Goal: Task Accomplishment & Management: Manage account settings

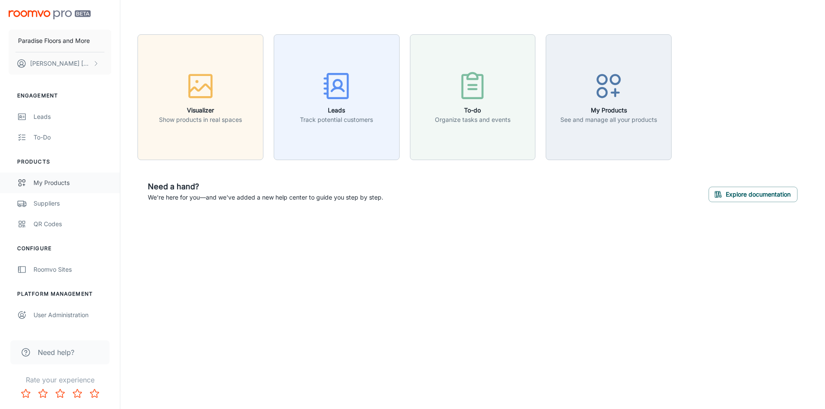
click at [49, 185] on div "My Products" at bounding box center [73, 182] width 78 height 9
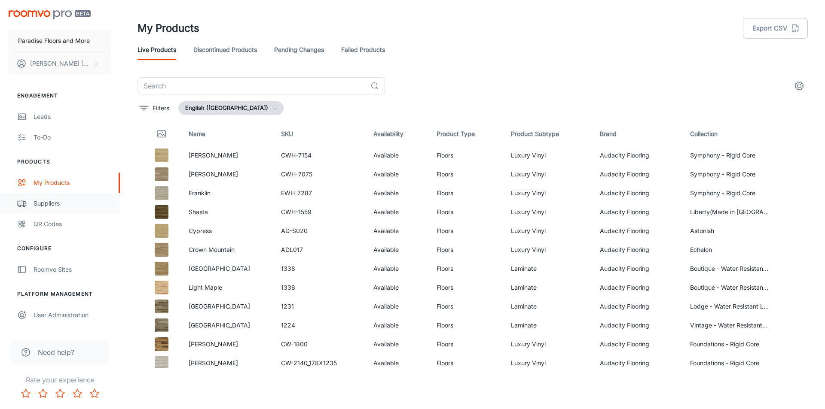
click at [50, 208] on div "Suppliers" at bounding box center [73, 203] width 78 height 9
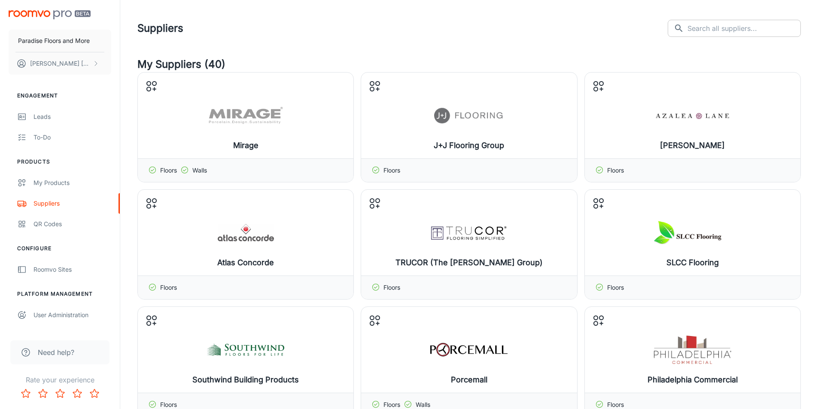
click at [725, 24] on input "text" at bounding box center [744, 28] width 113 height 17
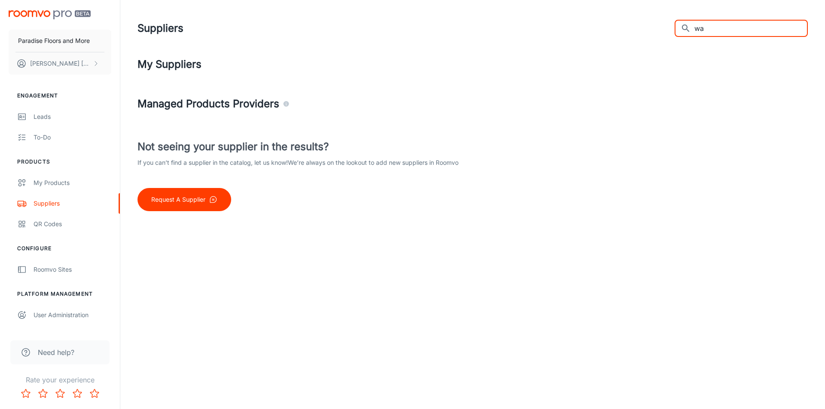
type input "w"
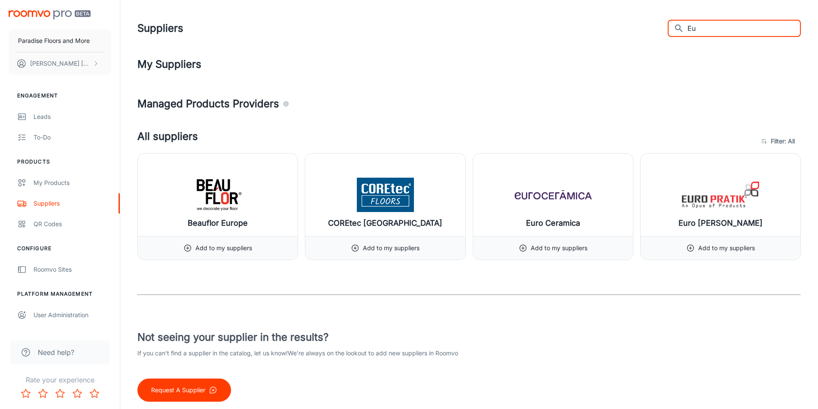
type input "E"
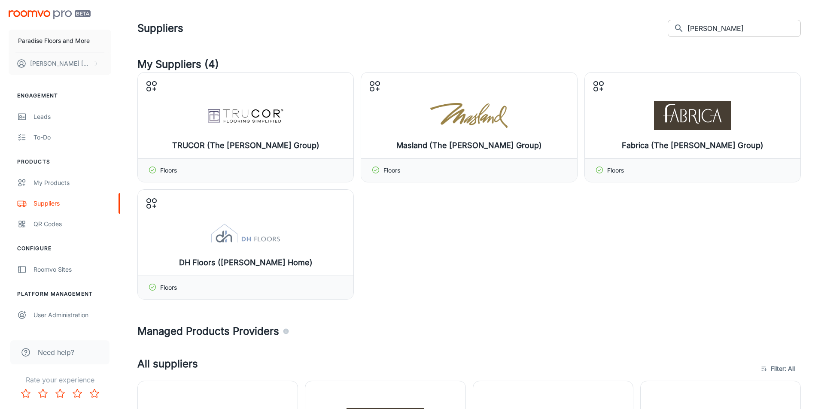
click at [715, 30] on input "Dixie" at bounding box center [744, 28] width 113 height 17
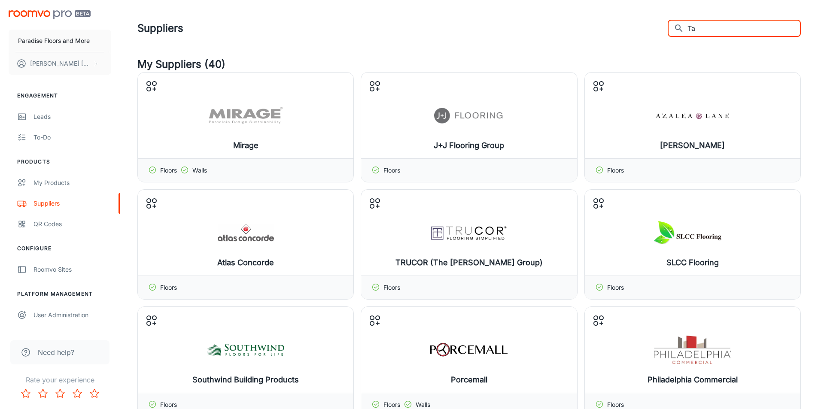
type input "Tas"
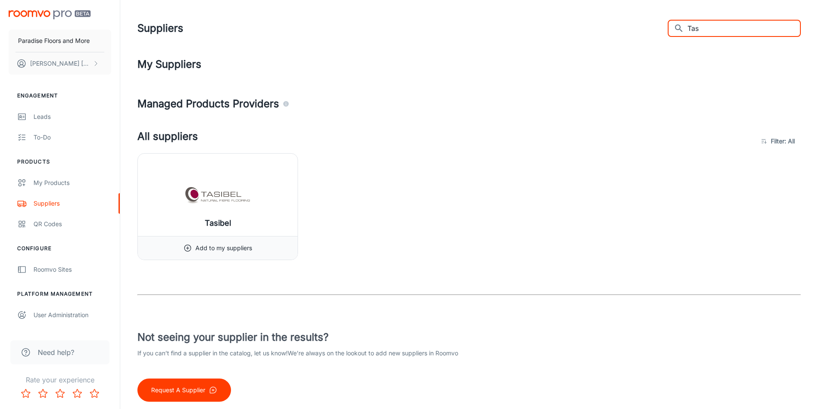
click at [721, 22] on input "Tas" at bounding box center [744, 28] width 113 height 17
click at [721, 23] on input "Tas" at bounding box center [744, 28] width 113 height 17
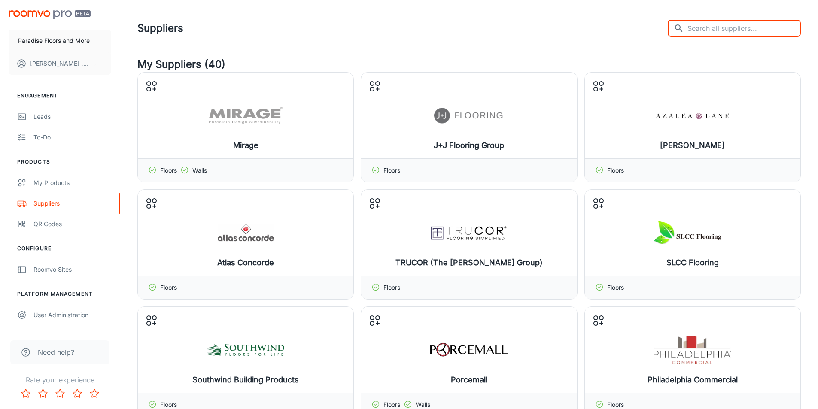
type input "d"
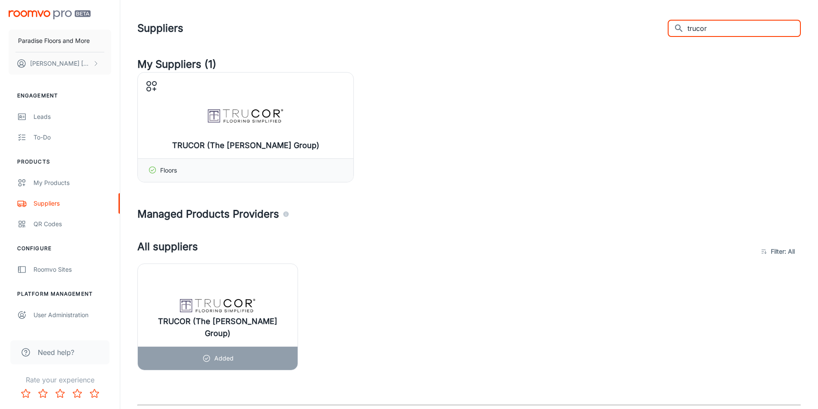
type input "trucor"
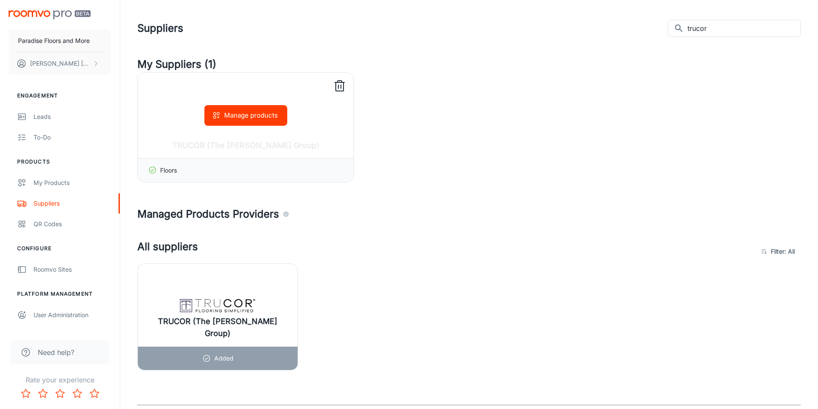
click at [315, 154] on div "Manage products" at bounding box center [246, 116] width 216 height 86
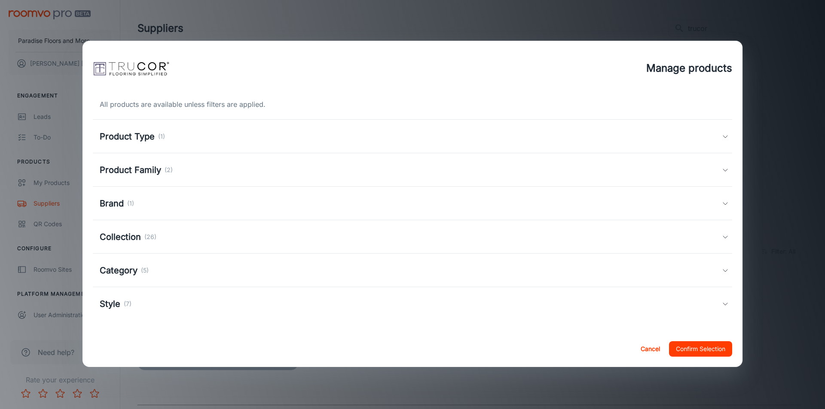
click at [116, 142] on h5 "Product Type" at bounding box center [127, 136] width 55 height 13
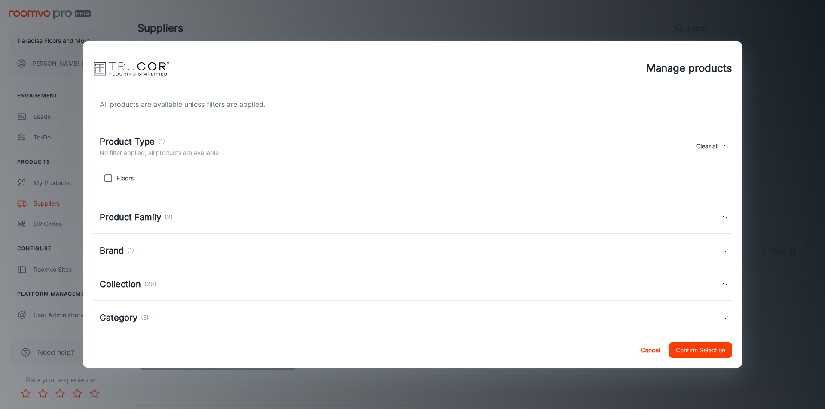
click at [137, 140] on h5 "Product Type" at bounding box center [127, 141] width 55 height 13
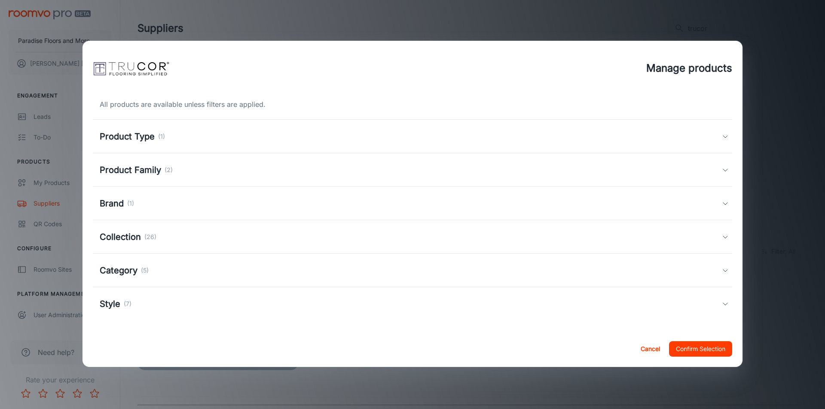
click at [147, 167] on h5 "Product Family" at bounding box center [130, 170] width 61 height 13
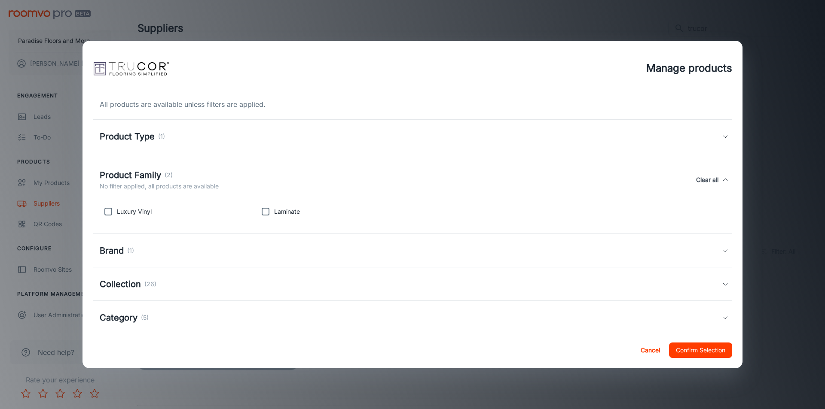
click at [141, 175] on h5 "Product Family" at bounding box center [130, 175] width 61 height 13
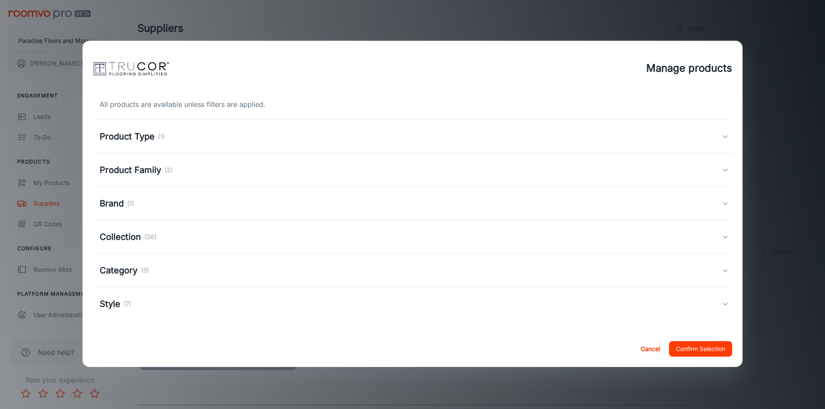
click at [141, 175] on h5 "Product Family" at bounding box center [130, 170] width 61 height 13
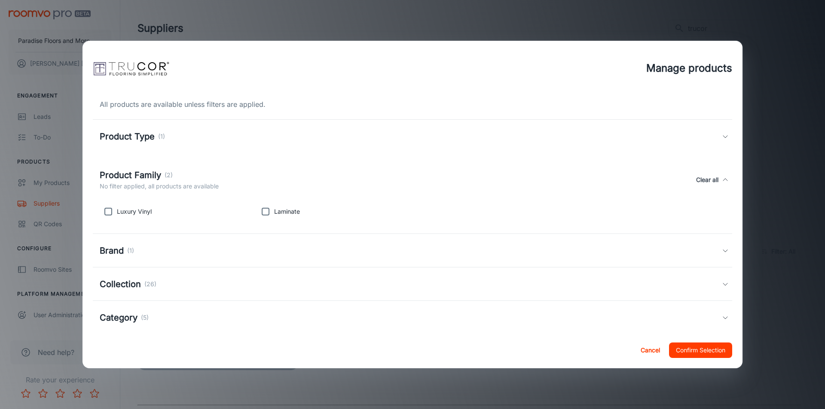
click at [141, 175] on h5 "Product Family" at bounding box center [130, 175] width 61 height 13
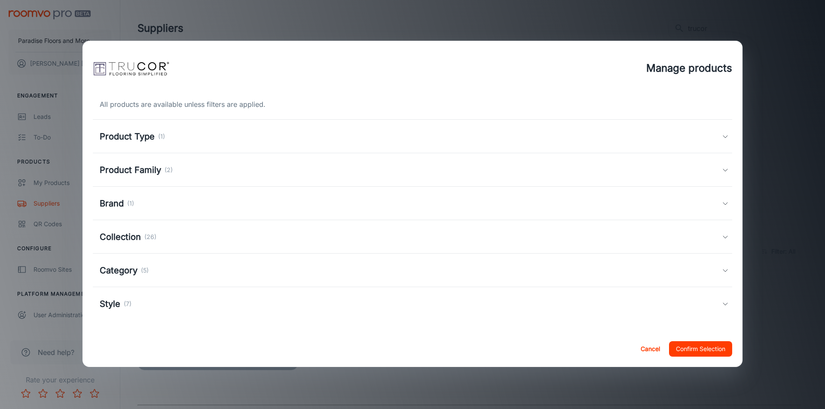
click at [640, 353] on button "Cancel" at bounding box center [649, 349] width 27 height 15
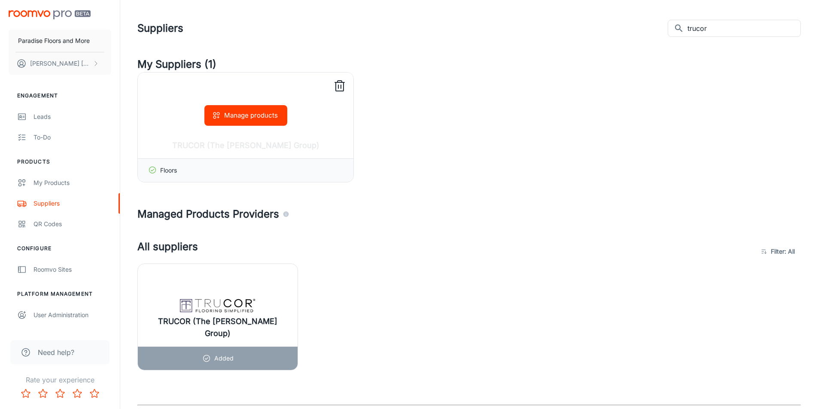
click at [318, 157] on div "Manage products" at bounding box center [246, 116] width 216 height 86
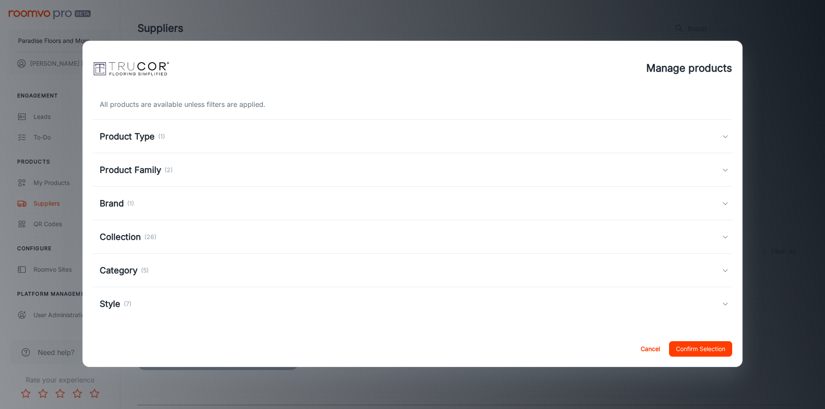
click at [158, 174] on h5 "Product Family" at bounding box center [130, 170] width 61 height 13
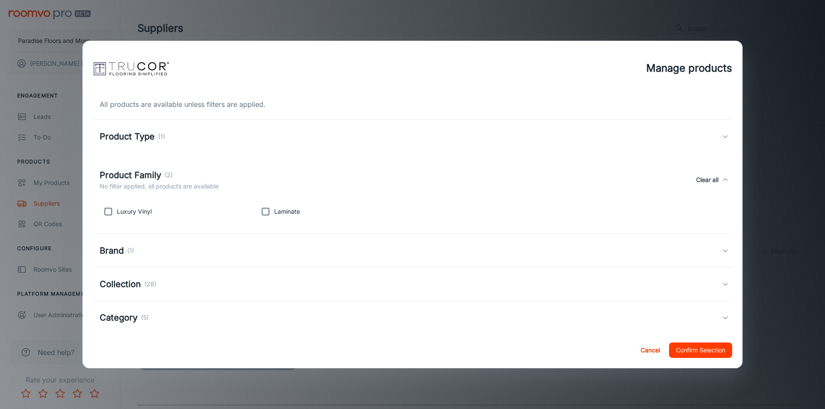
click at [153, 174] on h5 "Product Family" at bounding box center [130, 175] width 61 height 13
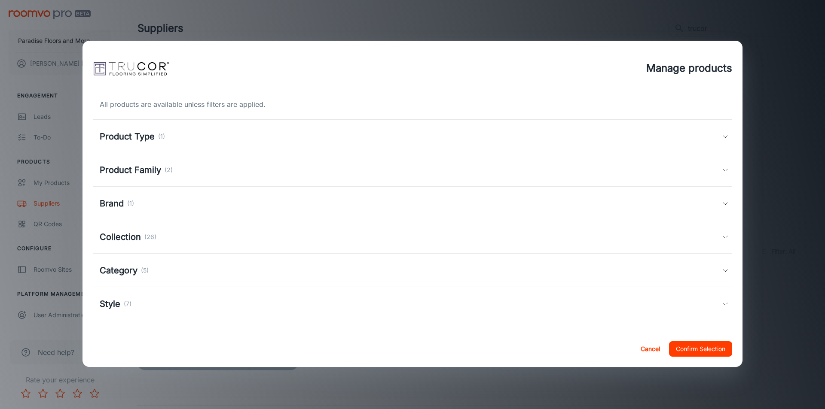
click at [124, 206] on div "Brand (1)" at bounding box center [117, 203] width 34 height 13
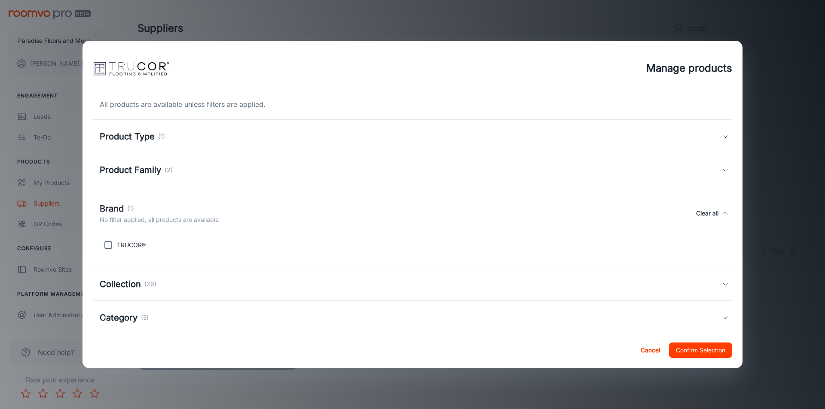
click at [124, 206] on div "Brand (1)" at bounding box center [159, 208] width 119 height 13
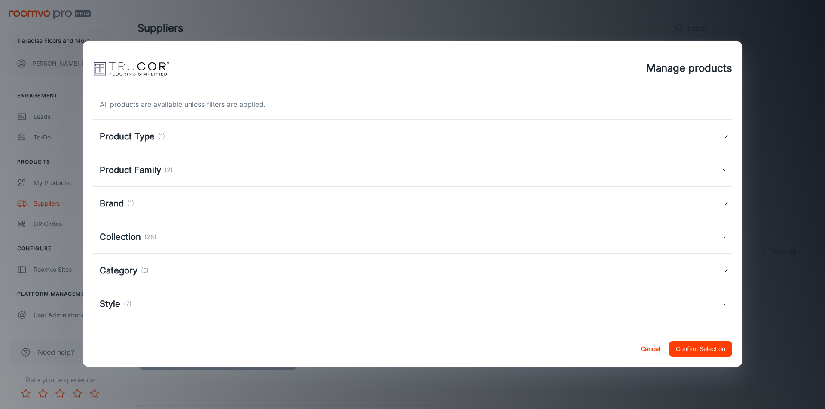
click at [124, 238] on h5 "Collection" at bounding box center [120, 237] width 41 height 13
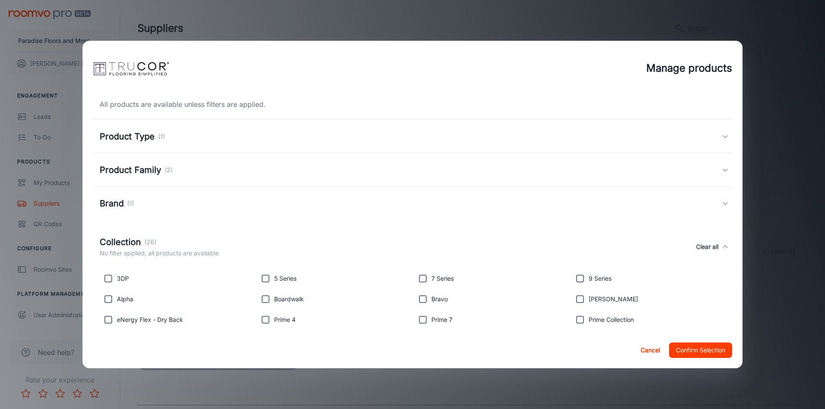
click at [128, 246] on h5 "Collection" at bounding box center [120, 242] width 41 height 13
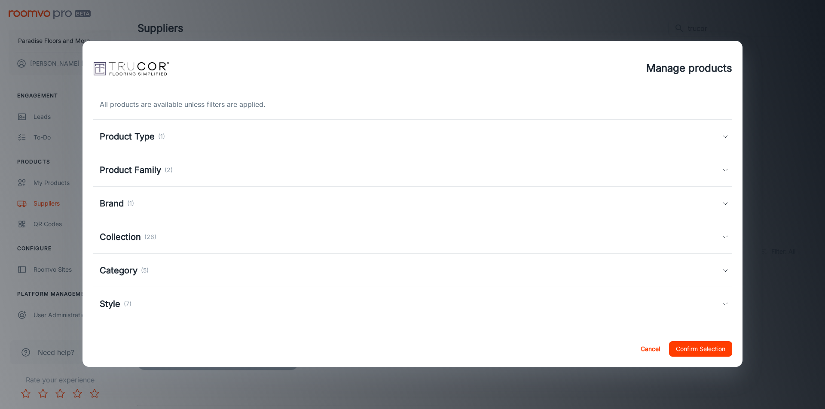
click at [124, 273] on h5 "Category" at bounding box center [119, 270] width 38 height 13
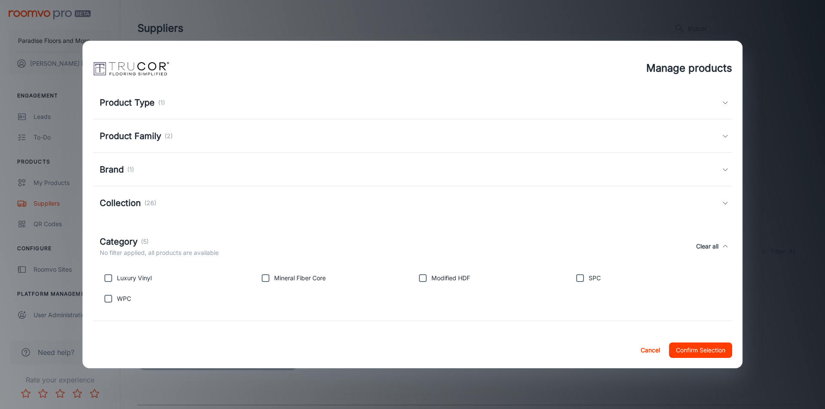
scroll to position [67, 0]
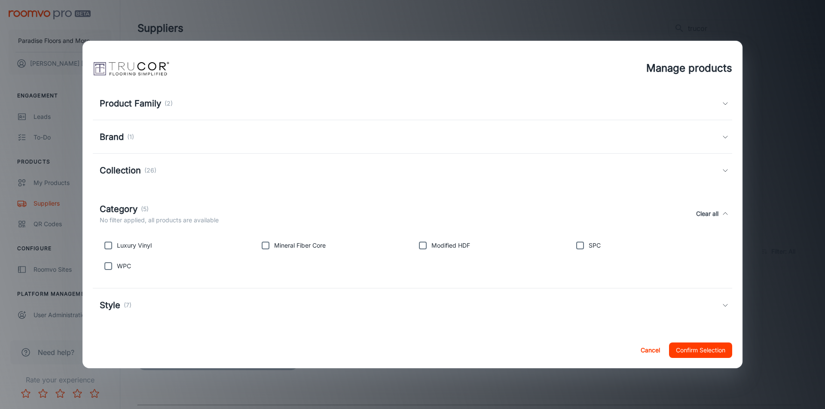
click at [127, 214] on h5 "Category" at bounding box center [119, 209] width 38 height 13
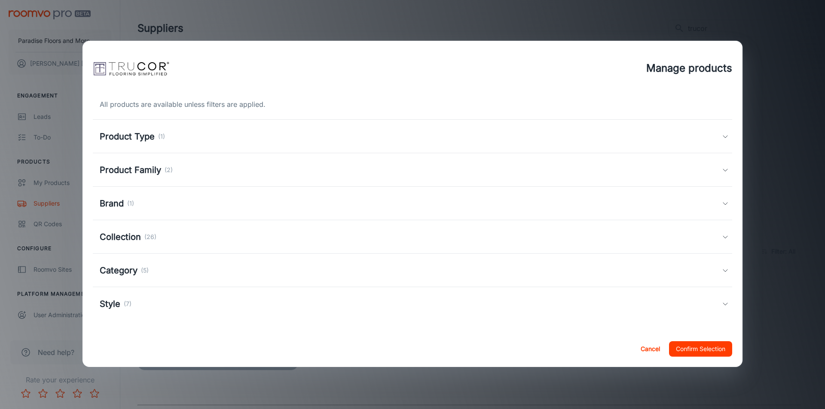
scroll to position [0, 0]
click at [110, 308] on h5 "Style" at bounding box center [110, 304] width 21 height 13
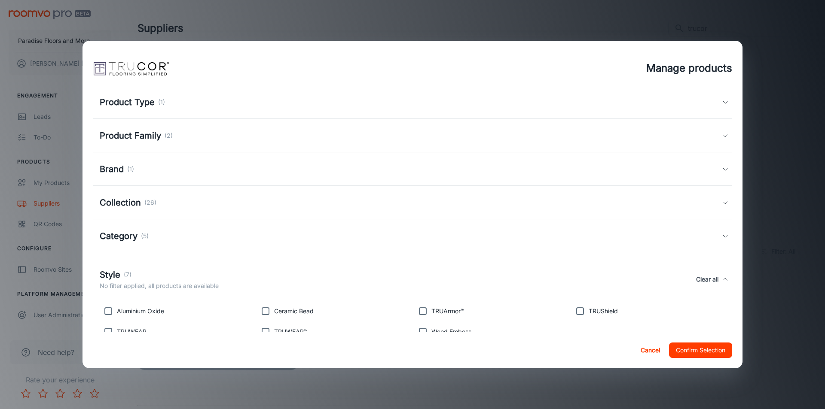
scroll to position [60, 0]
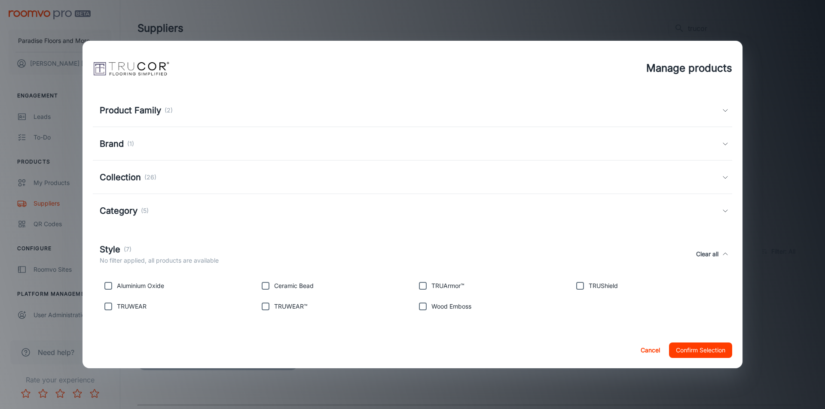
click at [185, 259] on p "No filter applied, all products are available" at bounding box center [159, 260] width 119 height 9
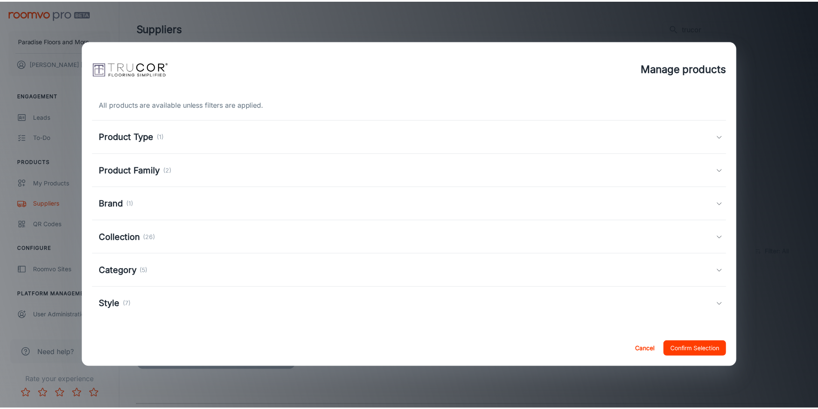
scroll to position [0, 0]
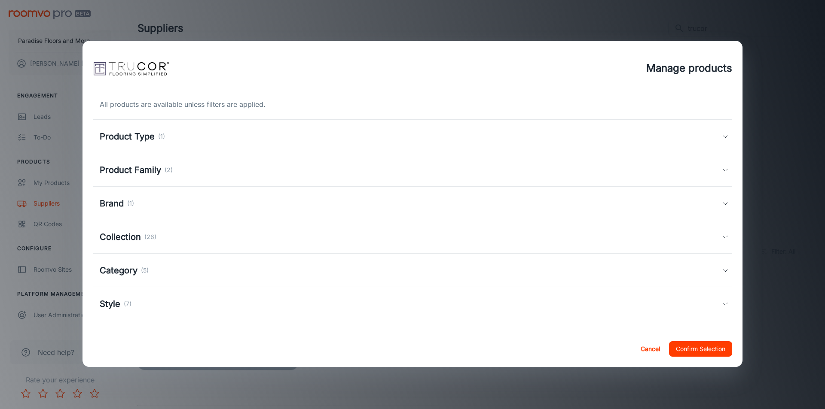
click at [656, 345] on button "Cancel" at bounding box center [649, 349] width 27 height 15
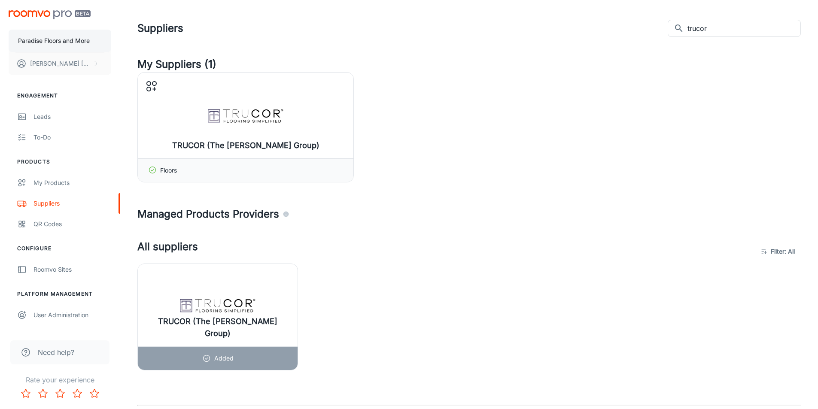
click at [67, 41] on p "Paradise Floors and More" at bounding box center [54, 40] width 72 height 9
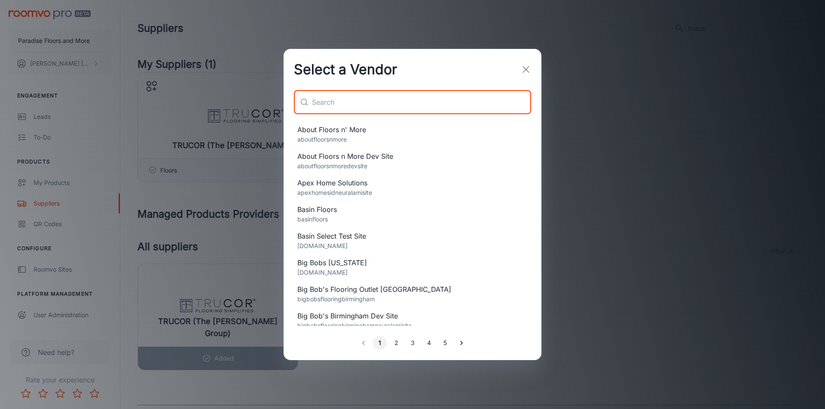
click at [385, 106] on input "text" at bounding box center [421, 102] width 219 height 24
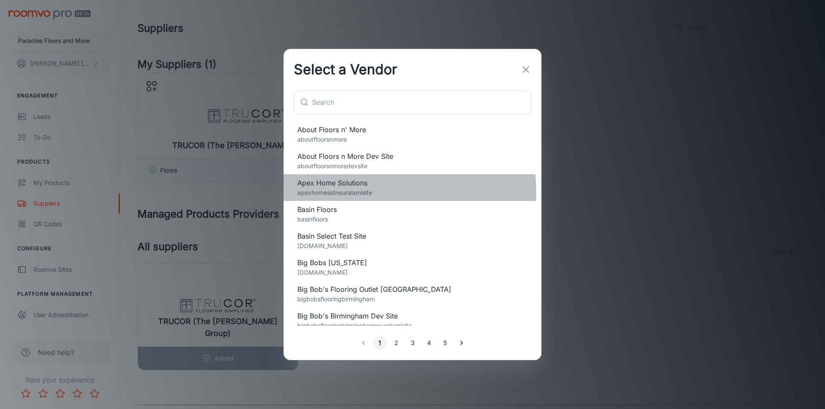
click at [339, 192] on p "apexhomesidneuralamisite" at bounding box center [412, 192] width 230 height 9
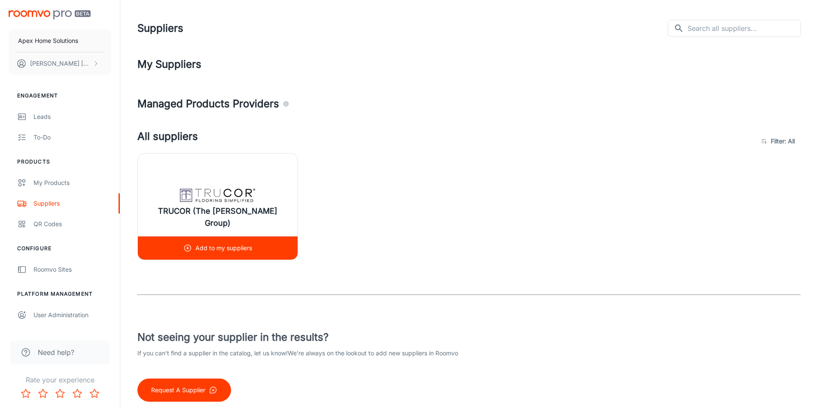
click at [215, 194] on img at bounding box center [217, 195] width 77 height 34
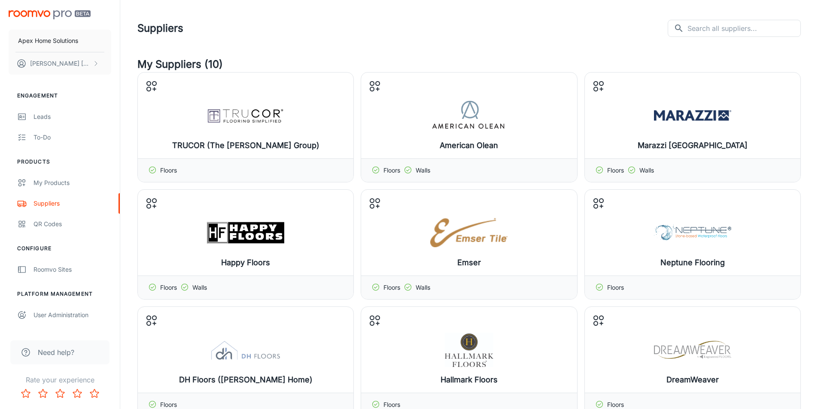
click at [203, 63] on h4 "My Suppliers (10)" at bounding box center [469, 64] width 664 height 15
click at [281, 55] on header "Suppliers ​ ​" at bounding box center [469, 28] width 684 height 57
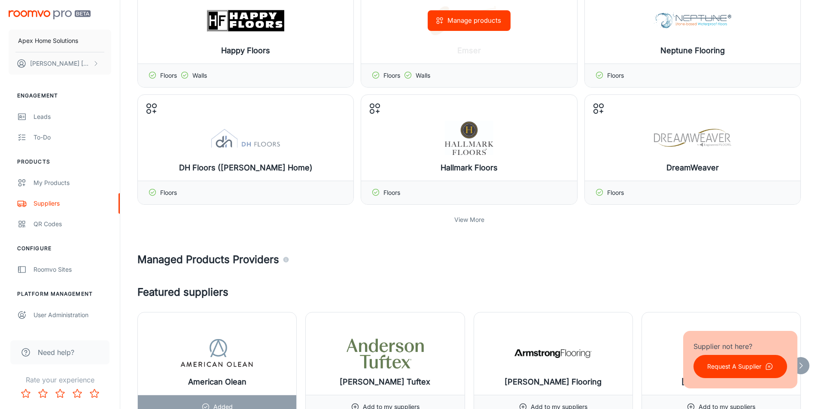
scroll to position [215, 0]
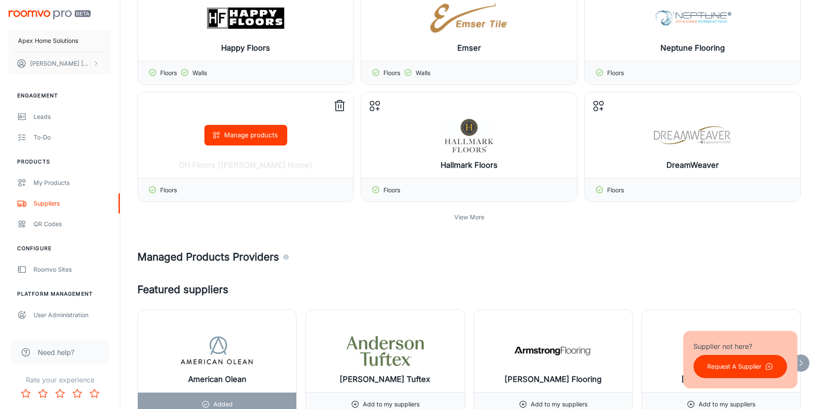
click at [249, 131] on button "Manage products" at bounding box center [245, 135] width 83 height 21
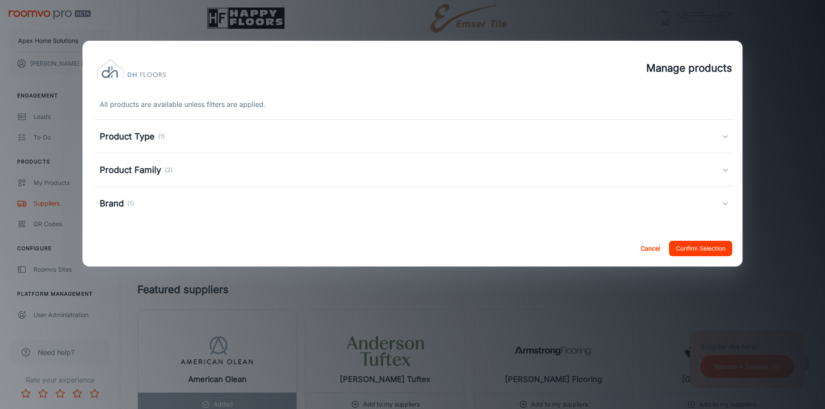
click at [128, 166] on h5 "Product Family" at bounding box center [130, 170] width 61 height 13
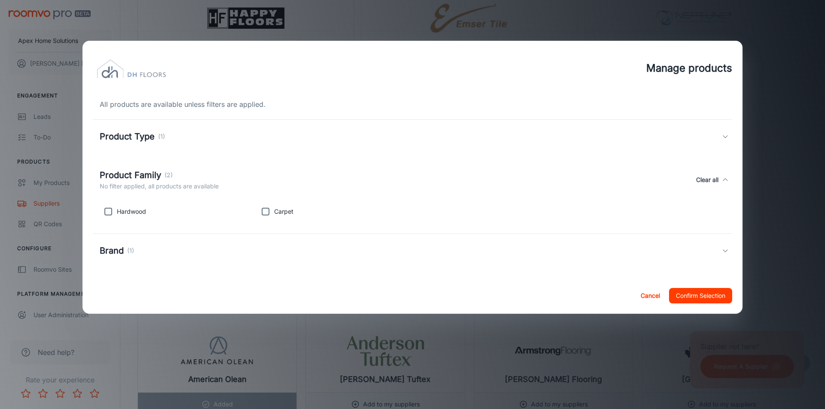
click at [128, 170] on h5 "Product Family" at bounding box center [130, 175] width 61 height 13
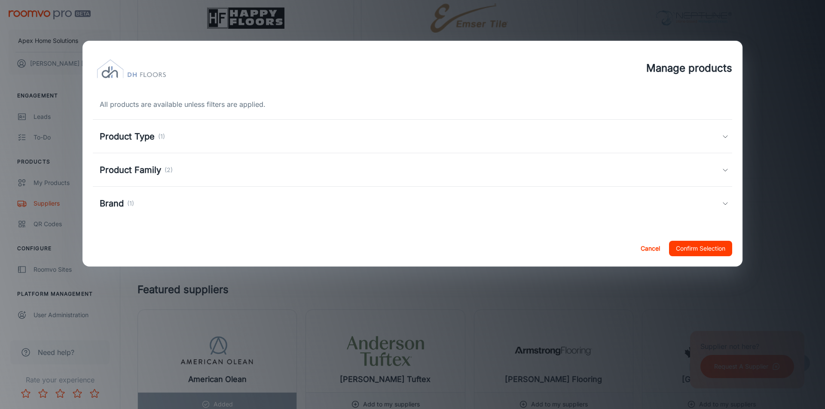
click at [653, 247] on button "Cancel" at bounding box center [649, 248] width 27 height 15
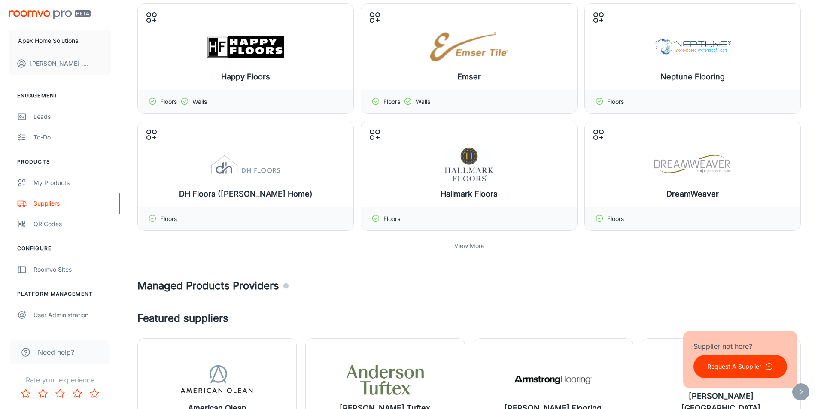
scroll to position [258, 0]
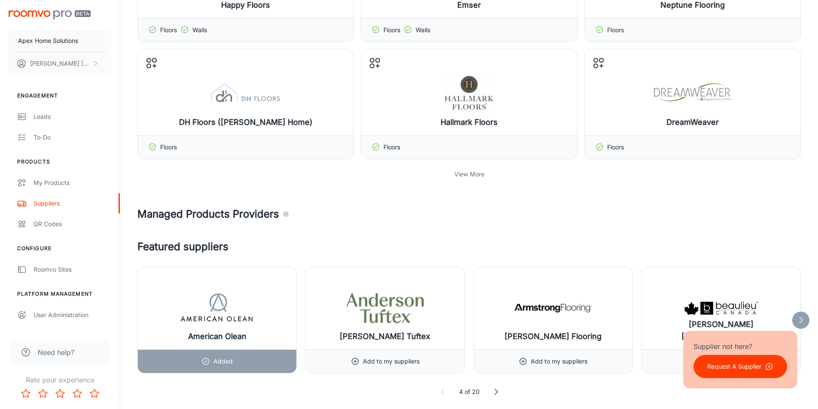
click at [464, 171] on p "View More" at bounding box center [470, 174] width 30 height 9
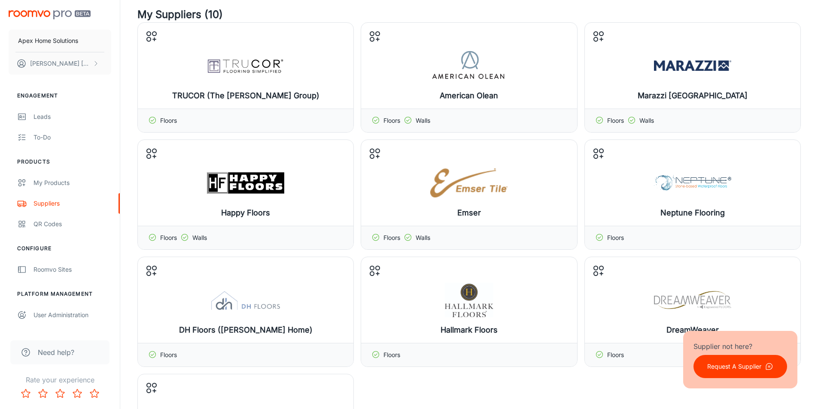
scroll to position [0, 0]
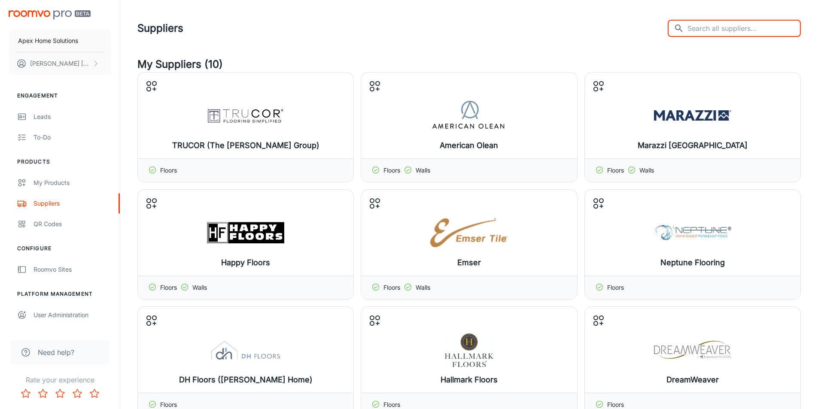
click at [713, 26] on input "text" at bounding box center [744, 28] width 113 height 17
click at [708, 22] on input "text" at bounding box center [744, 28] width 113 height 17
type input "T"
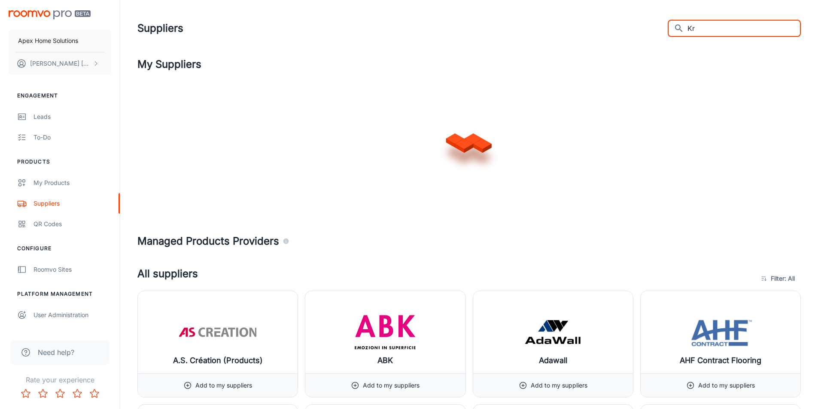
type input "K"
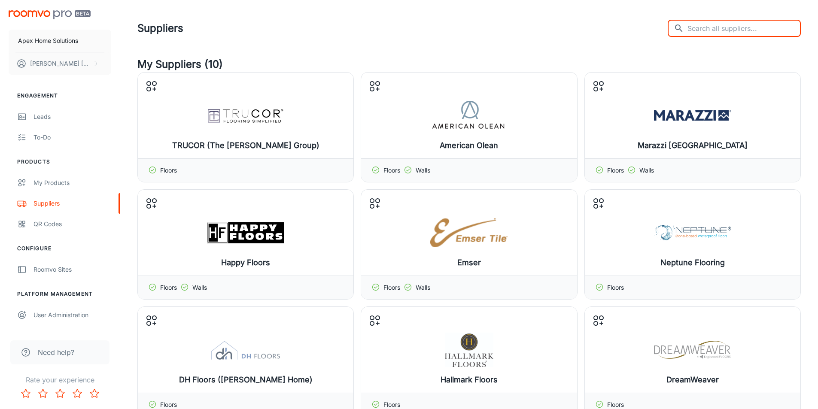
type input "r"
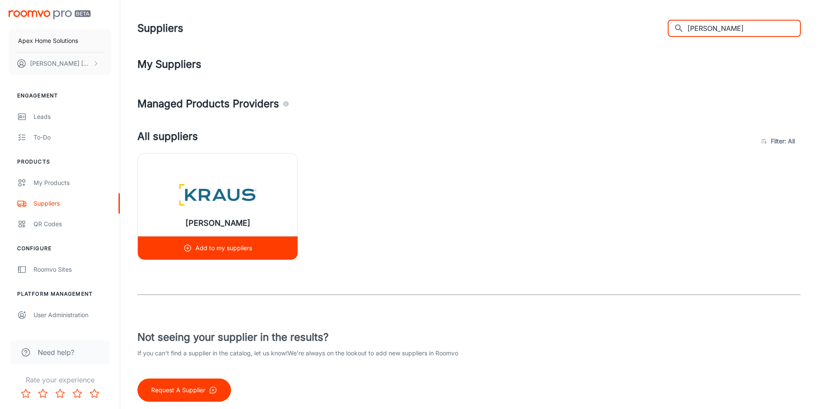
click at [196, 200] on img at bounding box center [217, 195] width 77 height 34
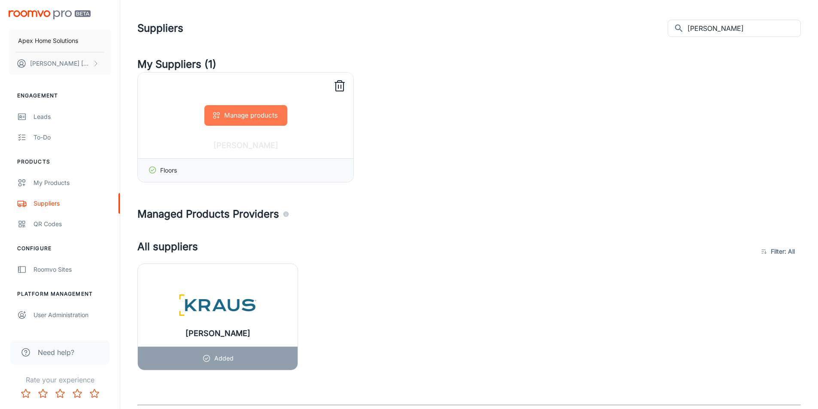
click at [265, 113] on button "Manage products" at bounding box center [245, 115] width 83 height 21
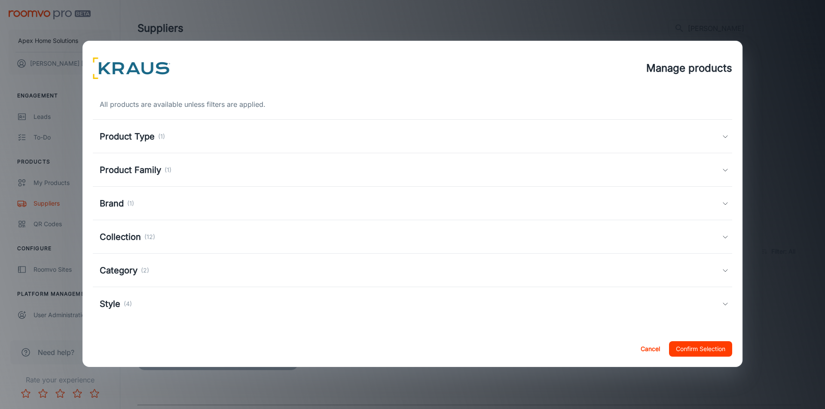
click at [133, 179] on div "Product Family (1)" at bounding box center [412, 170] width 639 height 34
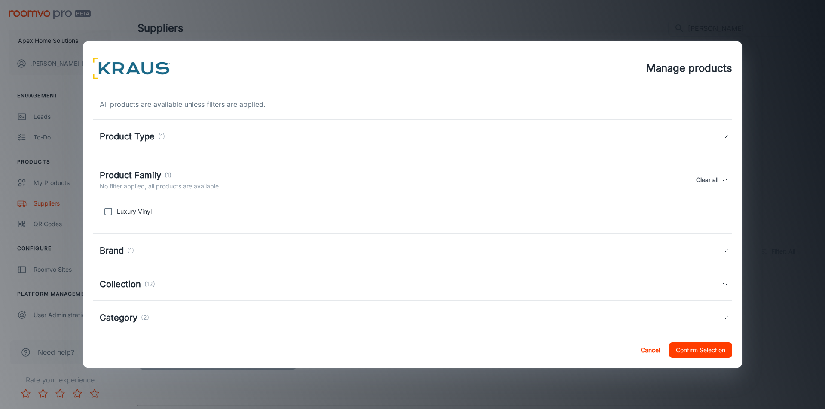
click at [129, 182] on p "No filter applied, all products are available" at bounding box center [159, 186] width 119 height 9
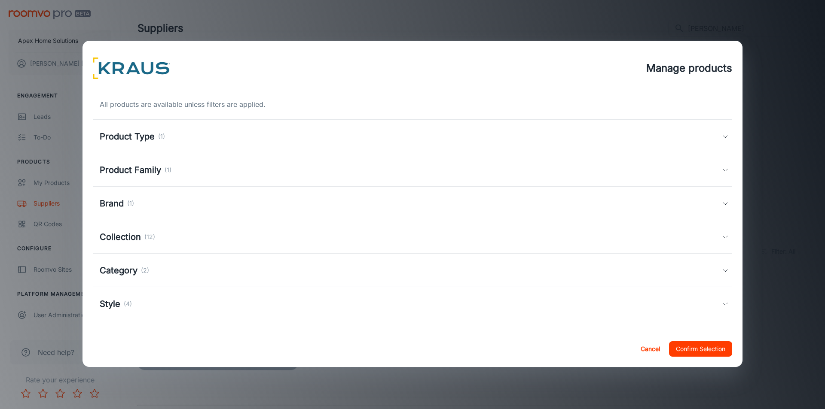
click at [126, 140] on h5 "Product Type" at bounding box center [127, 136] width 55 height 13
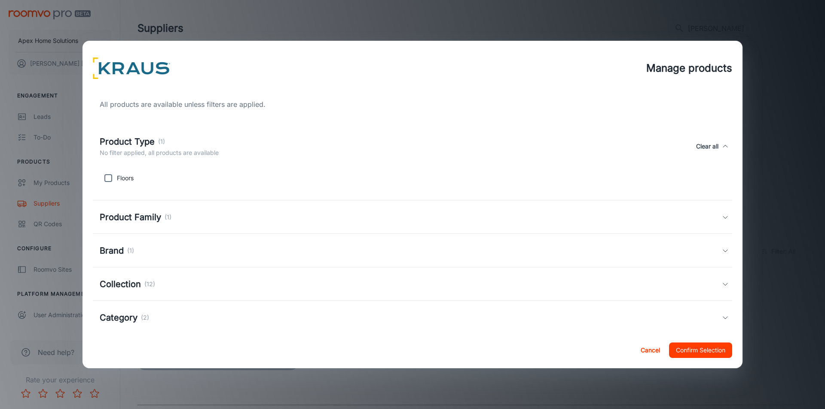
click at [126, 140] on h5 "Product Type" at bounding box center [127, 141] width 55 height 13
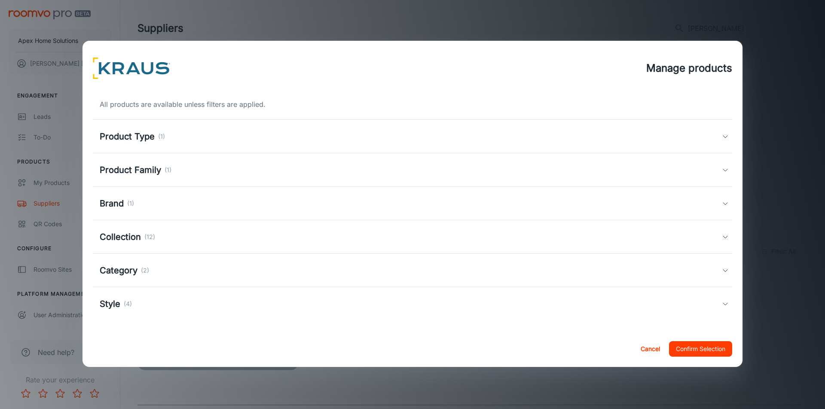
click at [782, 116] on div "Manage products All products are available unless filters are applied. Product …" at bounding box center [412, 204] width 825 height 409
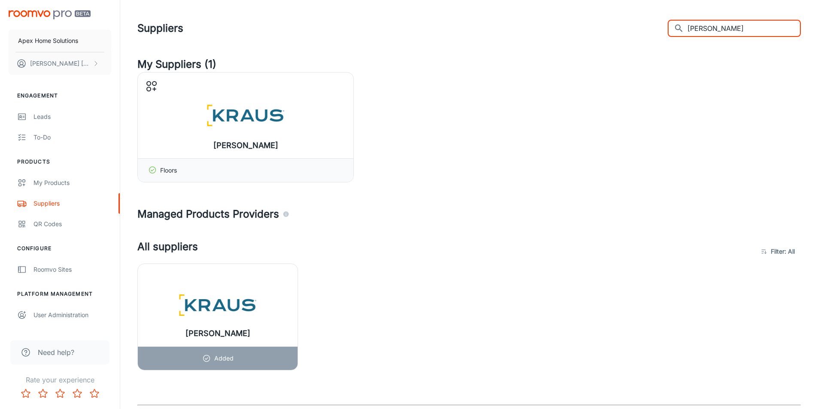
drag, startPoint x: 632, startPoint y: 24, endPoint x: 550, endPoint y: 27, distance: 82.1
click at [543, 28] on div "Suppliers ​ [PERSON_NAME] ​" at bounding box center [469, 28] width 664 height 22
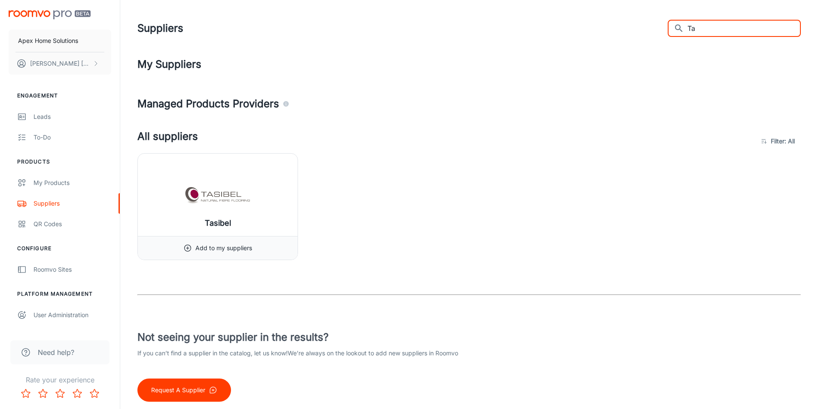
type input "T"
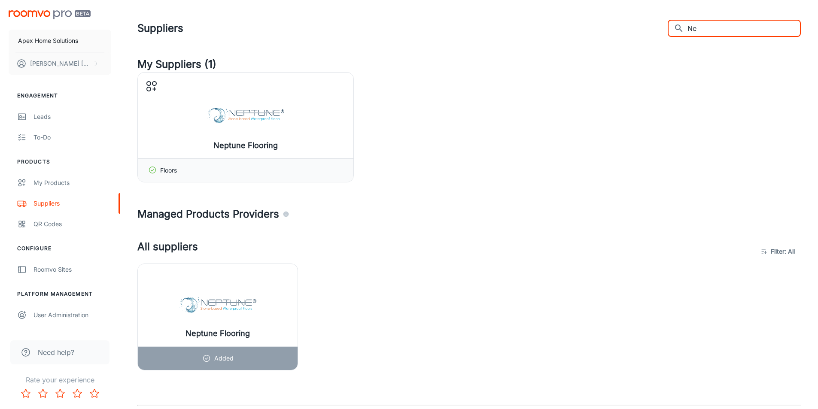
type input "N"
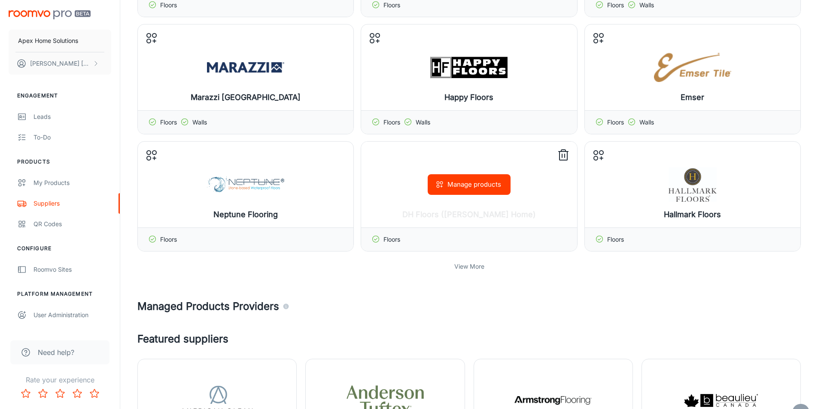
scroll to position [301, 0]
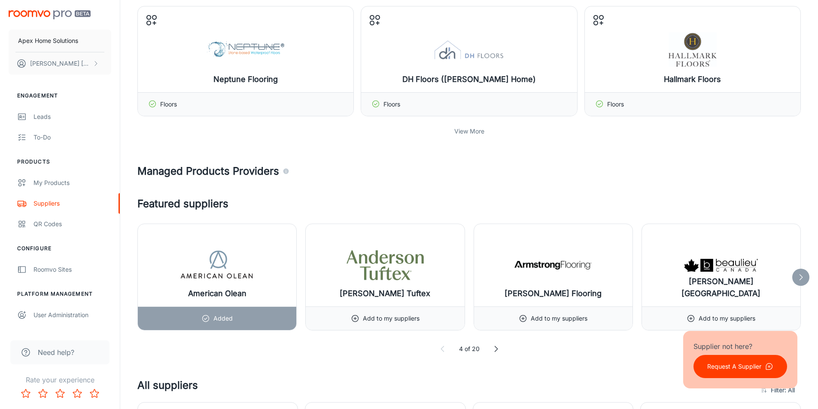
click at [463, 134] on p "View More" at bounding box center [470, 131] width 30 height 9
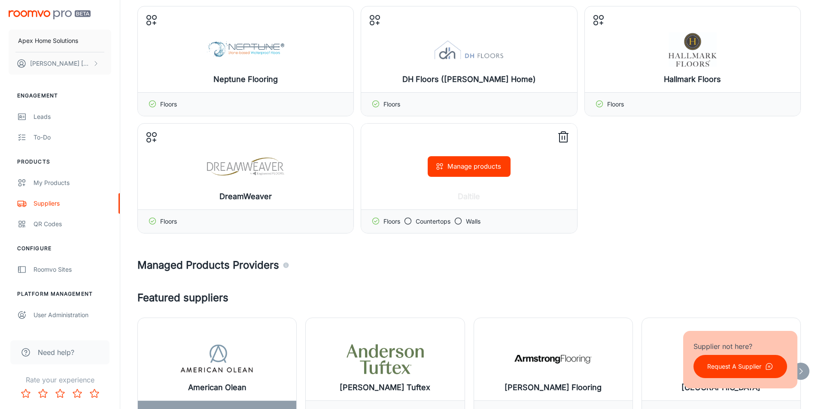
click at [488, 167] on button "Manage products" at bounding box center [469, 166] width 83 height 21
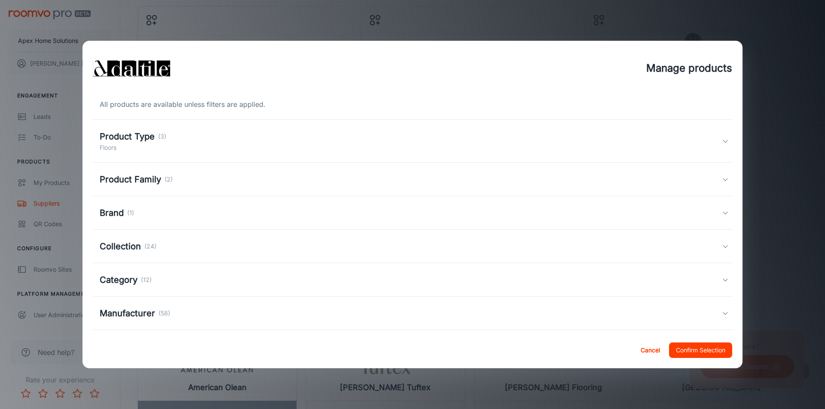
click at [151, 176] on h5 "Product Family" at bounding box center [130, 179] width 61 height 13
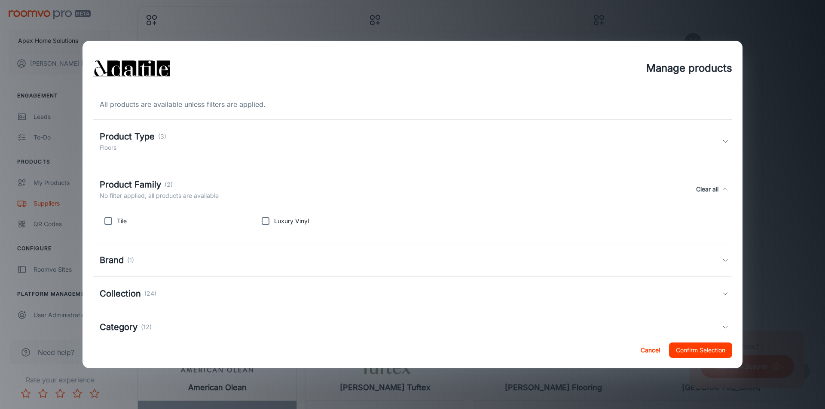
click at [109, 218] on input "checkbox" at bounding box center [108, 221] width 17 height 17
checkbox input "true"
click at [696, 352] on button "Confirm Selection" at bounding box center [700, 350] width 63 height 15
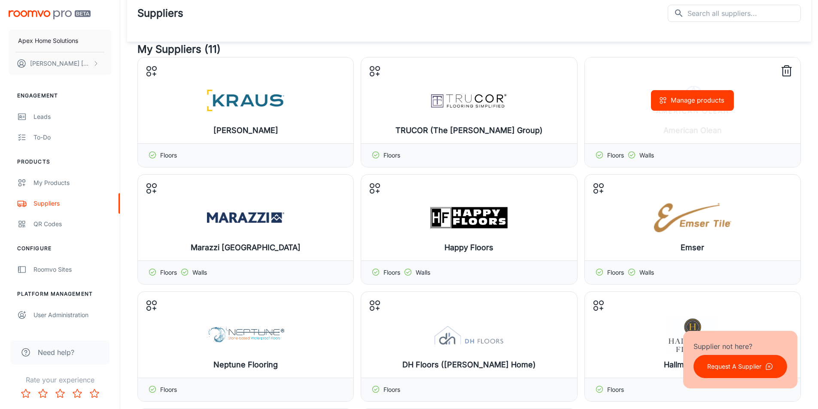
scroll to position [0, 0]
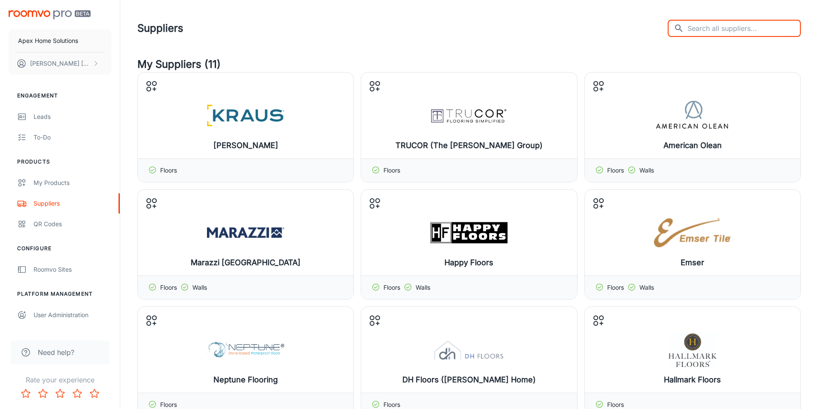
click at [718, 28] on input "text" at bounding box center [744, 28] width 113 height 17
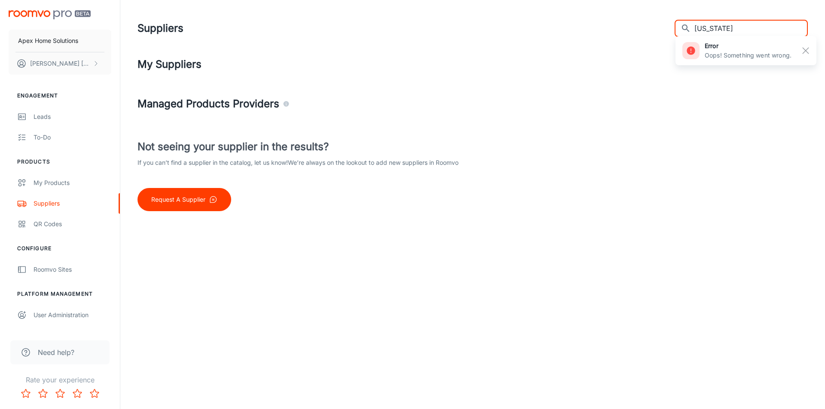
click at [726, 27] on input "[US_STATE]" at bounding box center [750, 28] width 113 height 17
type input "f"
type input "a"
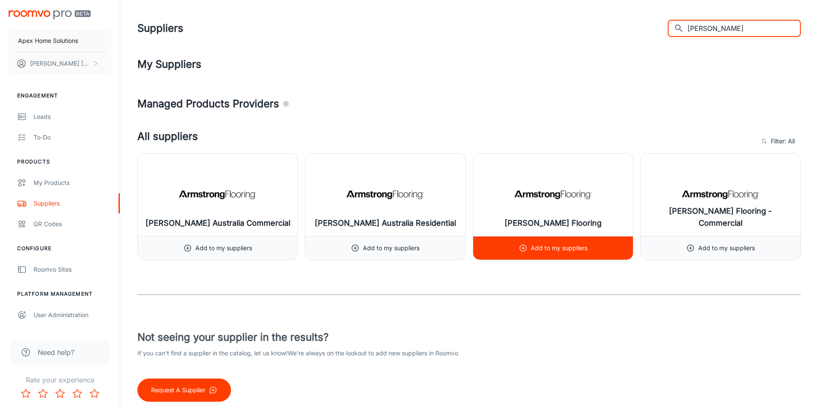
type input "[PERSON_NAME]"
click at [561, 203] on img at bounding box center [553, 195] width 77 height 34
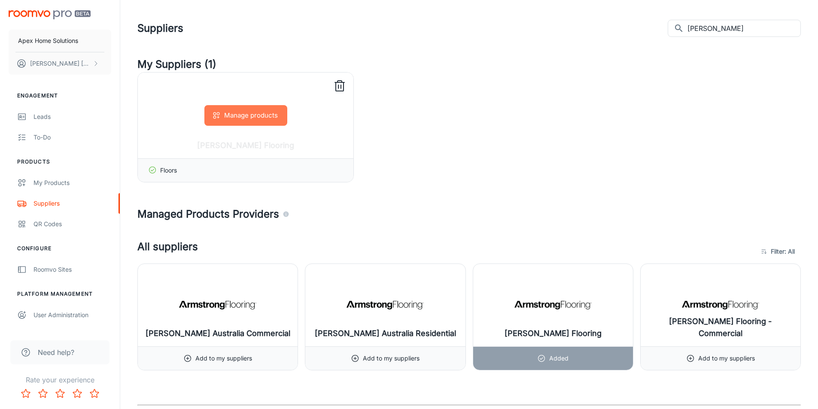
click at [261, 113] on button "Manage products" at bounding box center [245, 115] width 83 height 21
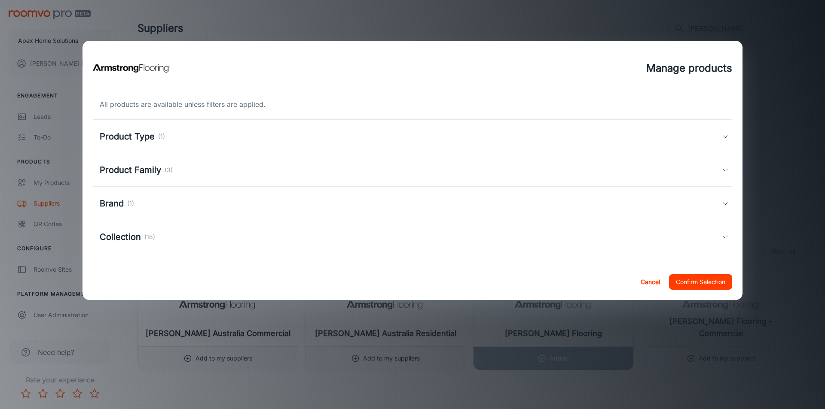
click at [139, 171] on h5 "Product Family" at bounding box center [130, 170] width 61 height 13
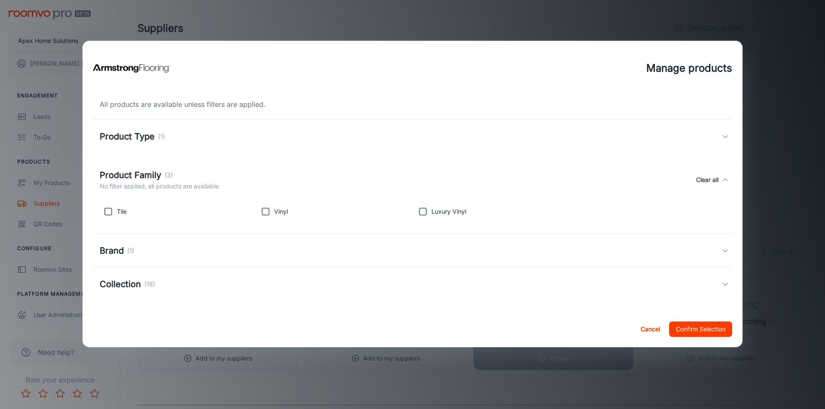
click at [655, 326] on button "Cancel" at bounding box center [649, 329] width 27 height 15
